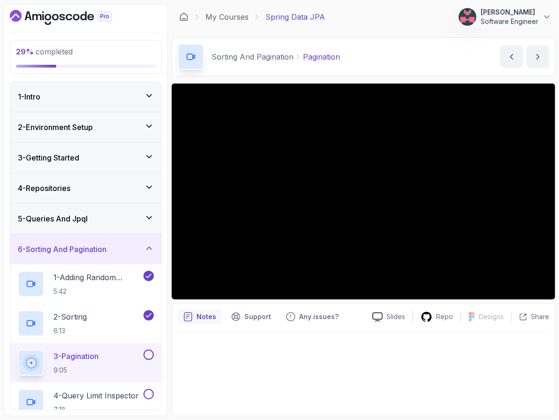
scroll to position [106, 0]
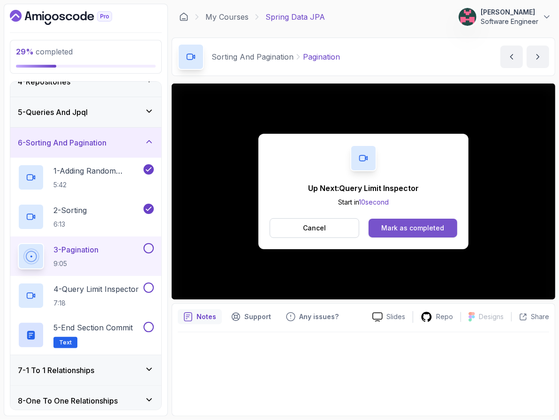
click at [403, 224] on div "Mark as completed" at bounding box center [412, 227] width 63 height 9
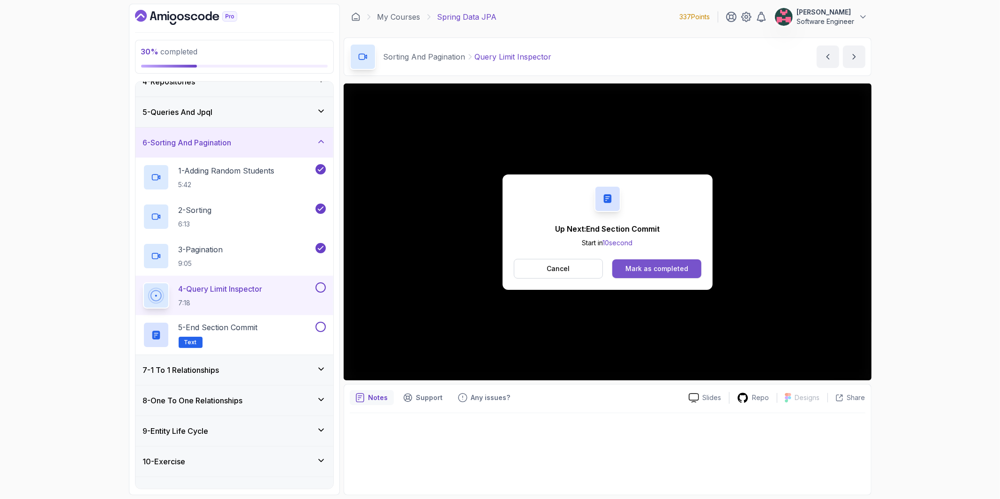
click at [558, 272] on div "Mark as completed" at bounding box center [656, 268] width 63 height 9
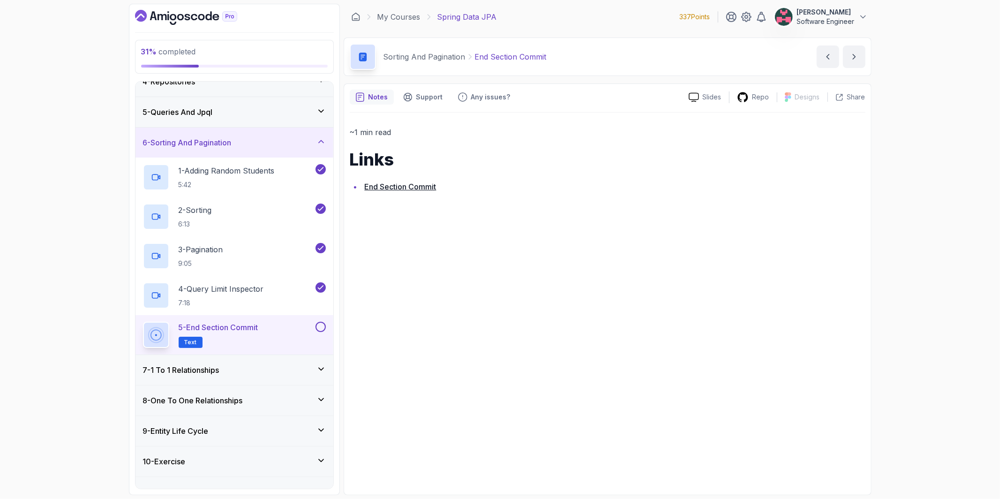
click at [319, 329] on button at bounding box center [320, 327] width 10 height 10
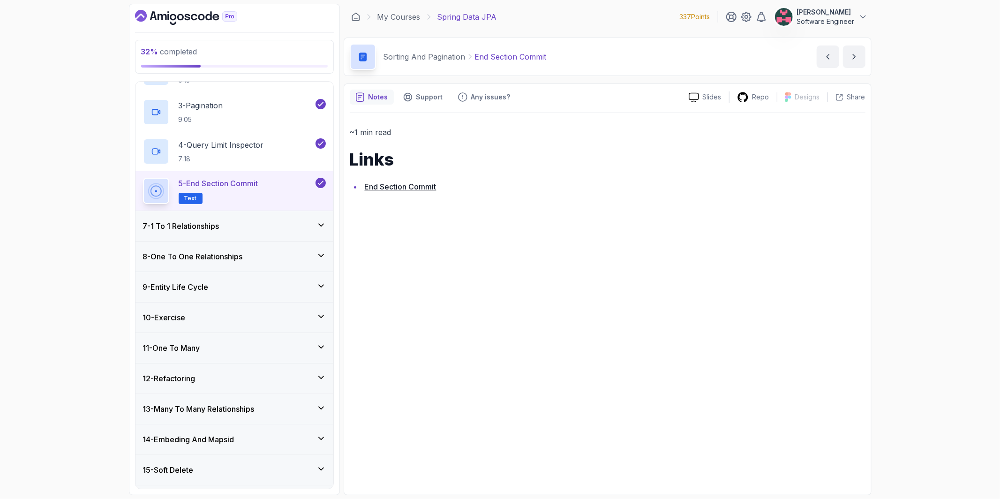
scroll to position [326, 0]
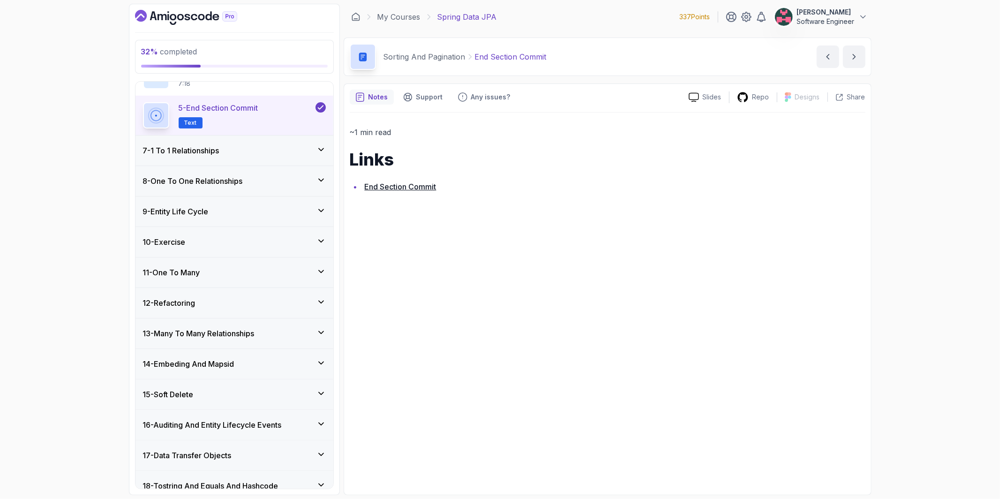
click at [247, 158] on div "7 - 1 To 1 Relationships" at bounding box center [234, 150] width 198 height 30
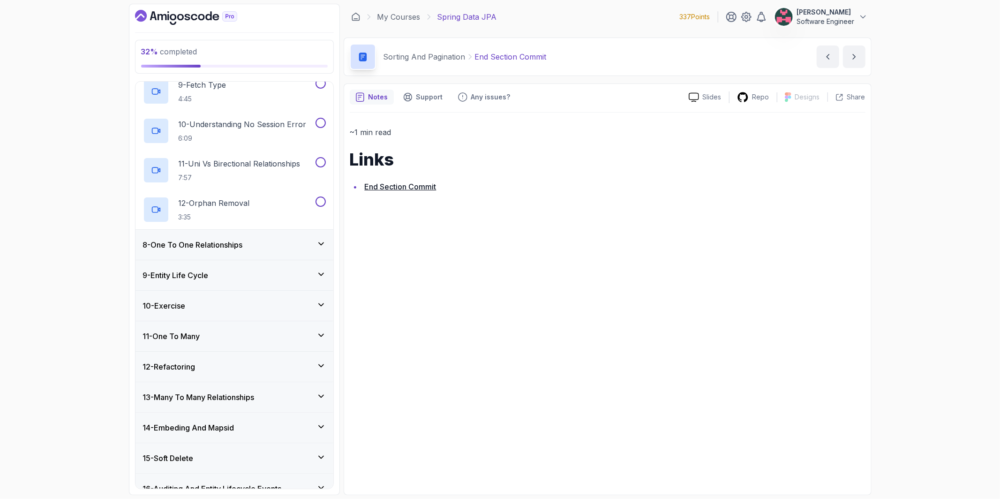
click at [233, 245] on h3 "8 - One To One Relationships" at bounding box center [193, 244] width 100 height 11
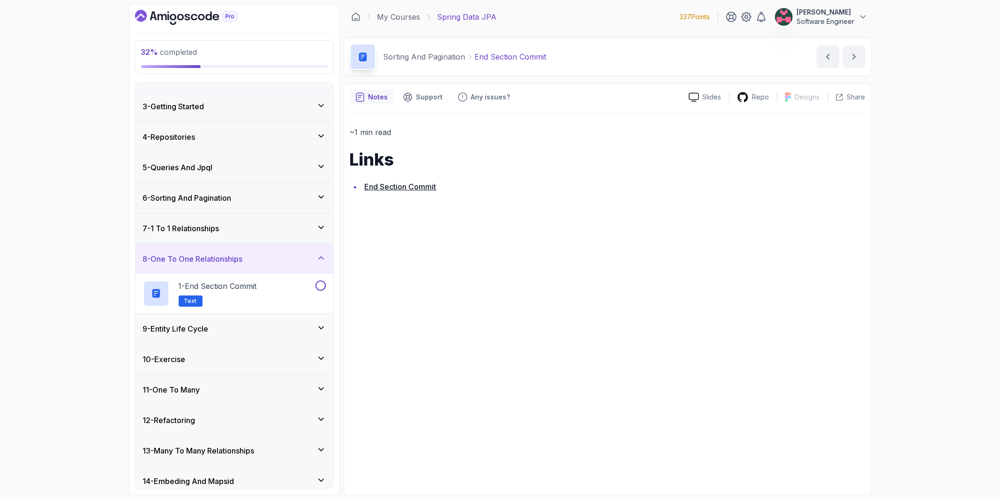
scroll to position [0, 0]
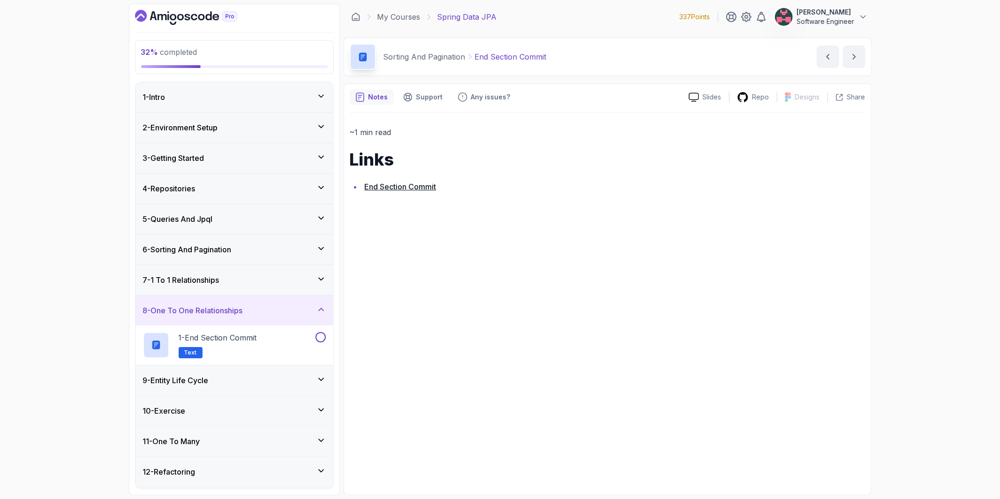
click at [228, 285] on div "7 - 1 To 1 Relationships" at bounding box center [234, 279] width 183 height 11
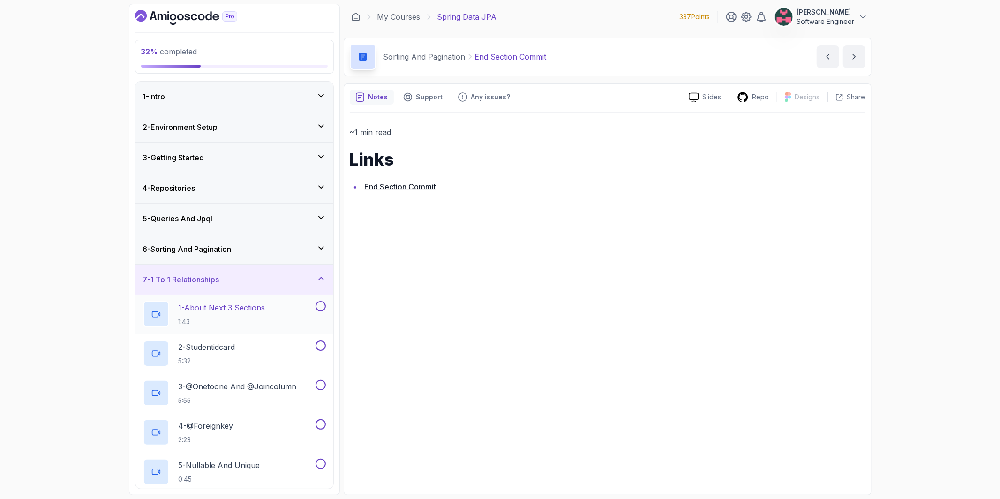
click at [293, 314] on div "1 - About Next 3 Sections 1:43" at bounding box center [228, 314] width 171 height 26
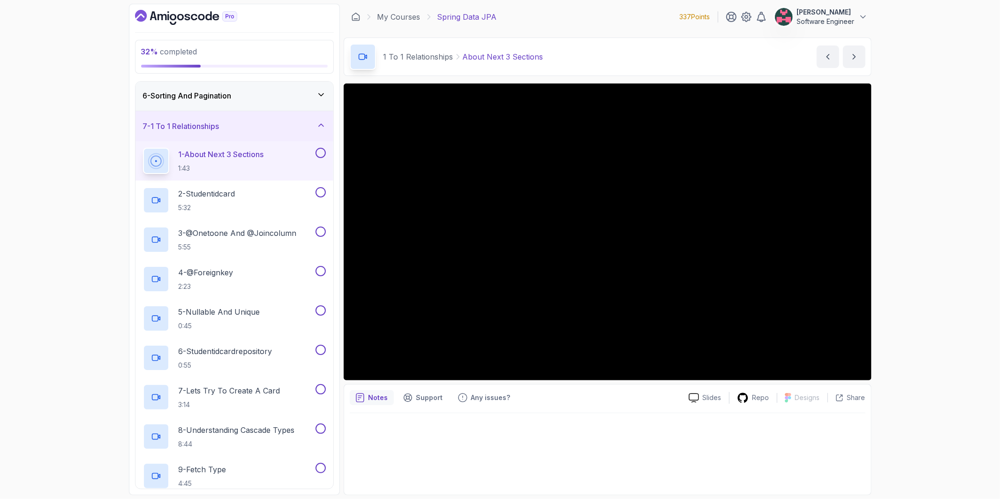
scroll to position [151, 0]
click at [143, 150] on button "1 - About Next 3 Sections 1:43" at bounding box center [234, 163] width 183 height 26
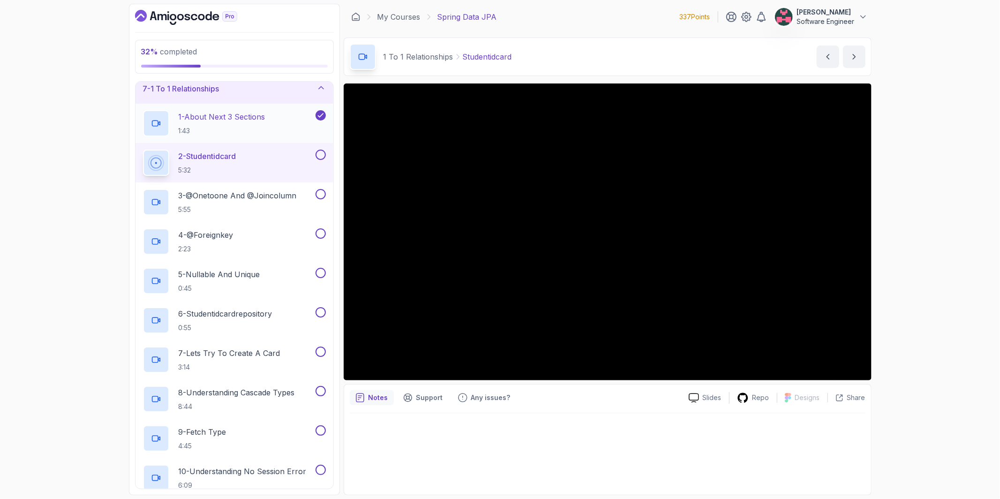
scroll to position [190, 0]
